Goal: Go to known website: Go to known website

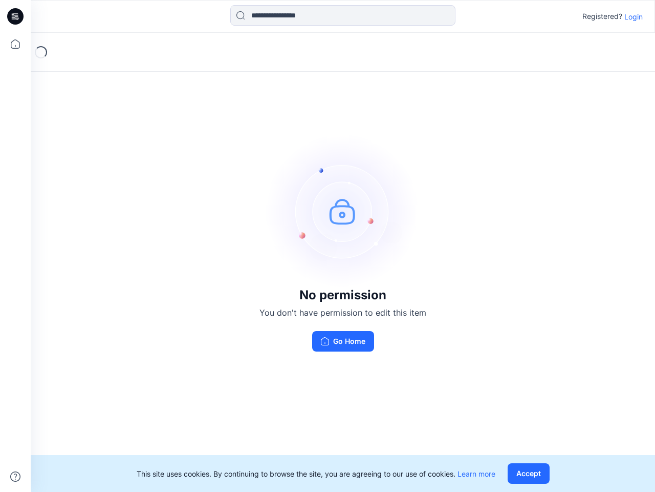
click at [328, 246] on img at bounding box center [343, 211] width 154 height 154
click at [16, 16] on icon at bounding box center [17, 16] width 4 height 1
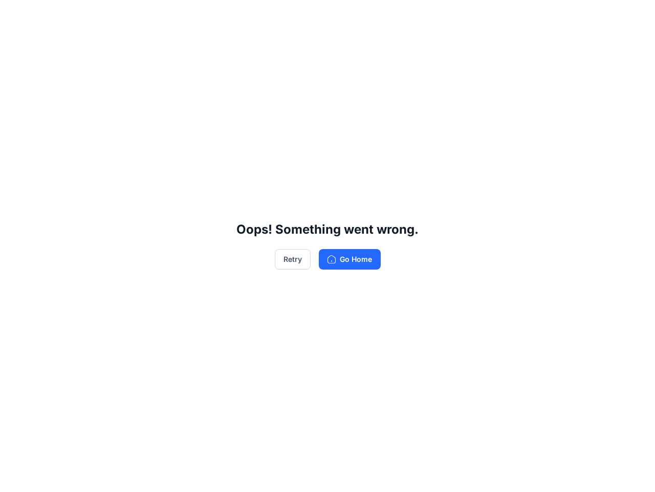
click at [15, 44] on div "Oops! Something went wrong. Retry Go Home" at bounding box center [327, 246] width 655 height 492
click at [15, 476] on div "Oops! Something went wrong. Retry Go Home" at bounding box center [327, 246] width 655 height 492
click at [343, 15] on div "Oops! Something went wrong. Retry Go Home" at bounding box center [327, 246] width 655 height 492
click at [634, 16] on div "Oops! Something went wrong. Retry Go Home" at bounding box center [327, 246] width 655 height 492
click at [531, 473] on div "Oops! Something went wrong. Retry Go Home" at bounding box center [327, 246] width 655 height 492
